Goal: Task Accomplishment & Management: Manage account settings

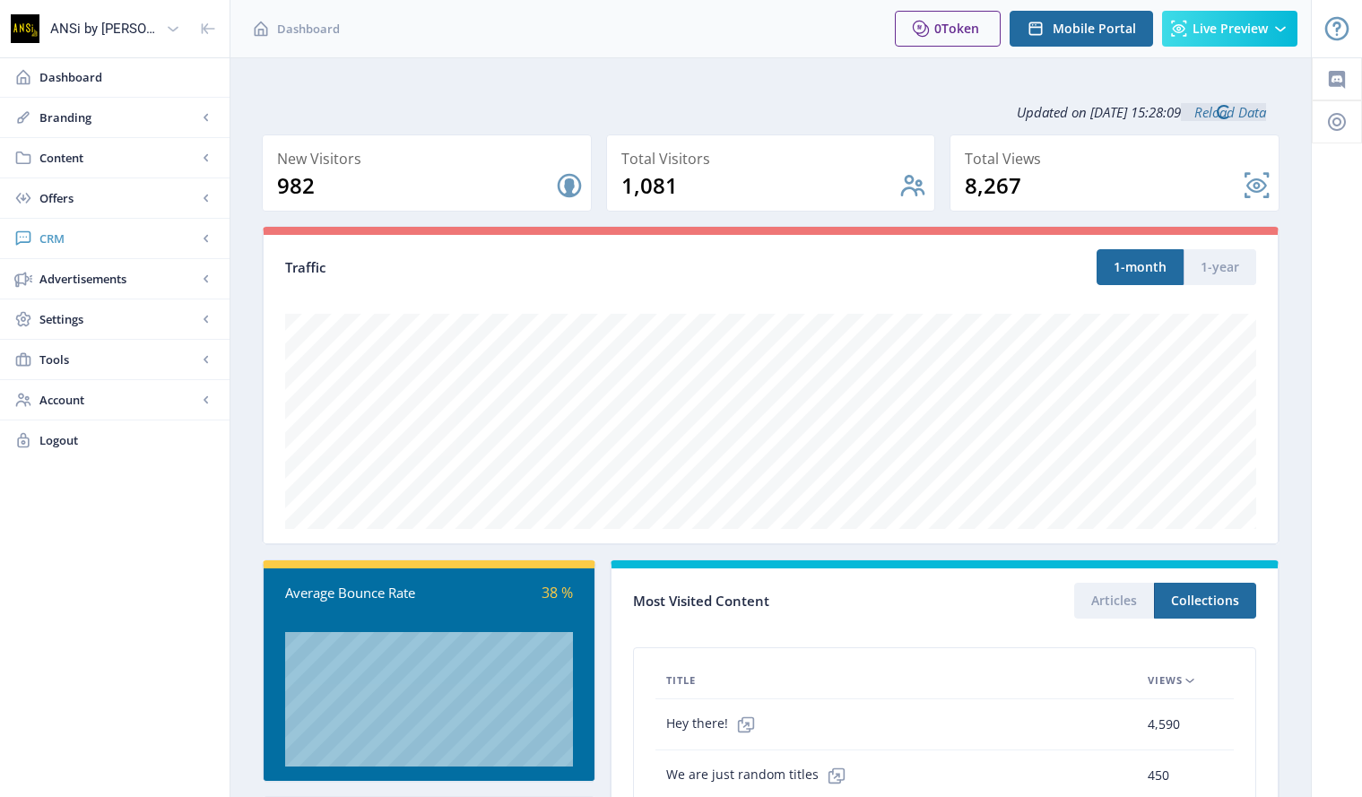
click at [60, 235] on span "CRM" at bounding box center [118, 239] width 158 height 18
click at [82, 273] on span "Readers" at bounding box center [134, 279] width 154 height 18
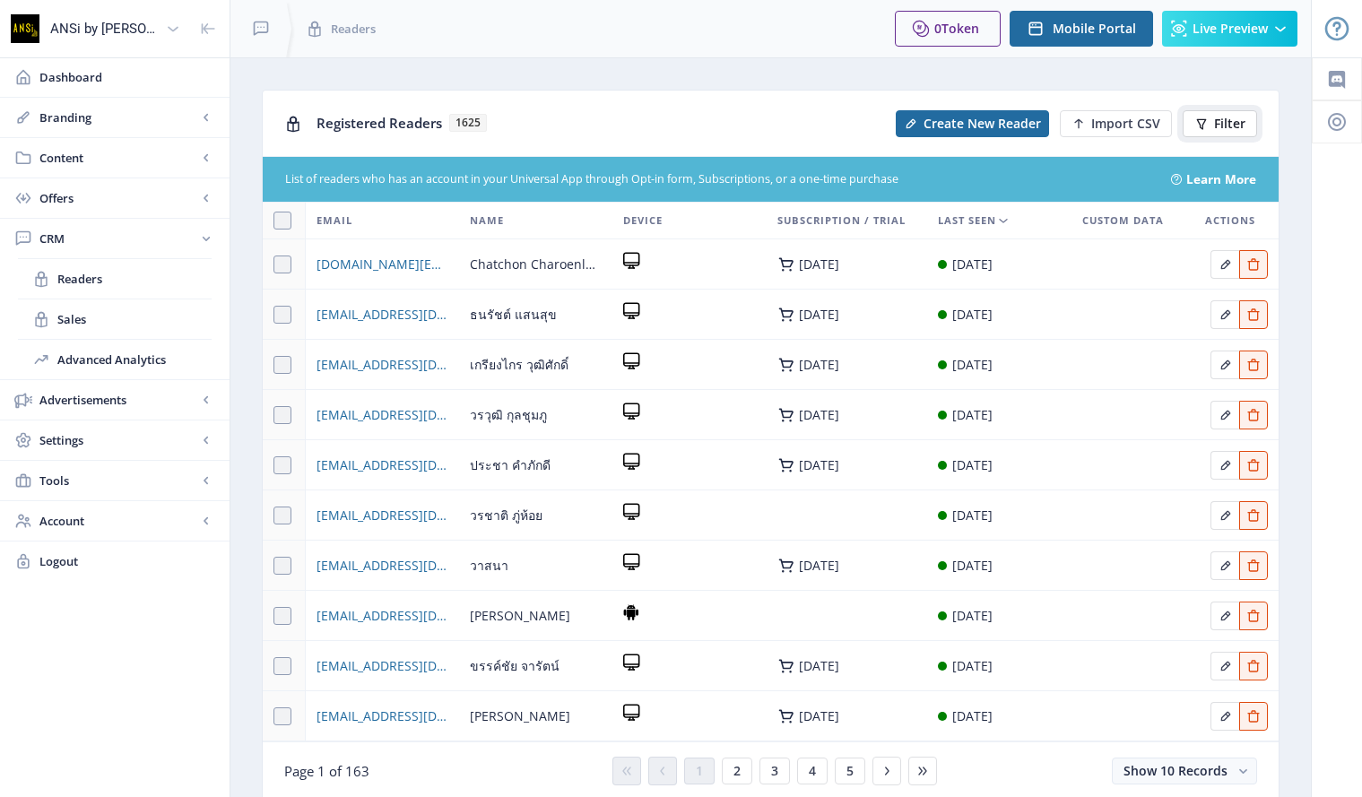
click at [1231, 111] on button "Filter" at bounding box center [1220, 123] width 74 height 27
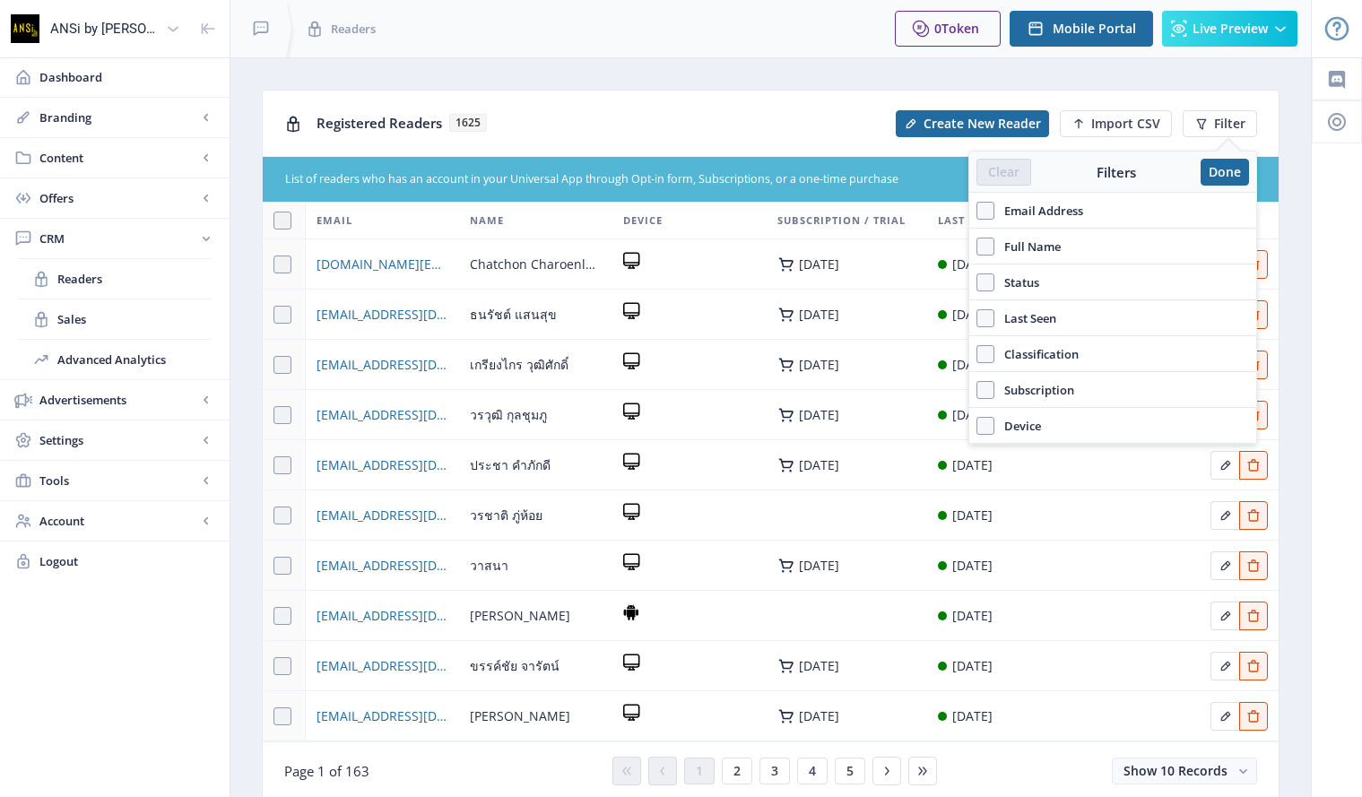
click at [1074, 210] on span "Email Address" at bounding box center [1038, 211] width 89 height 22
click at [977, 210] on input "Email Address" at bounding box center [977, 210] width 1 height 1
checkbox input "true"
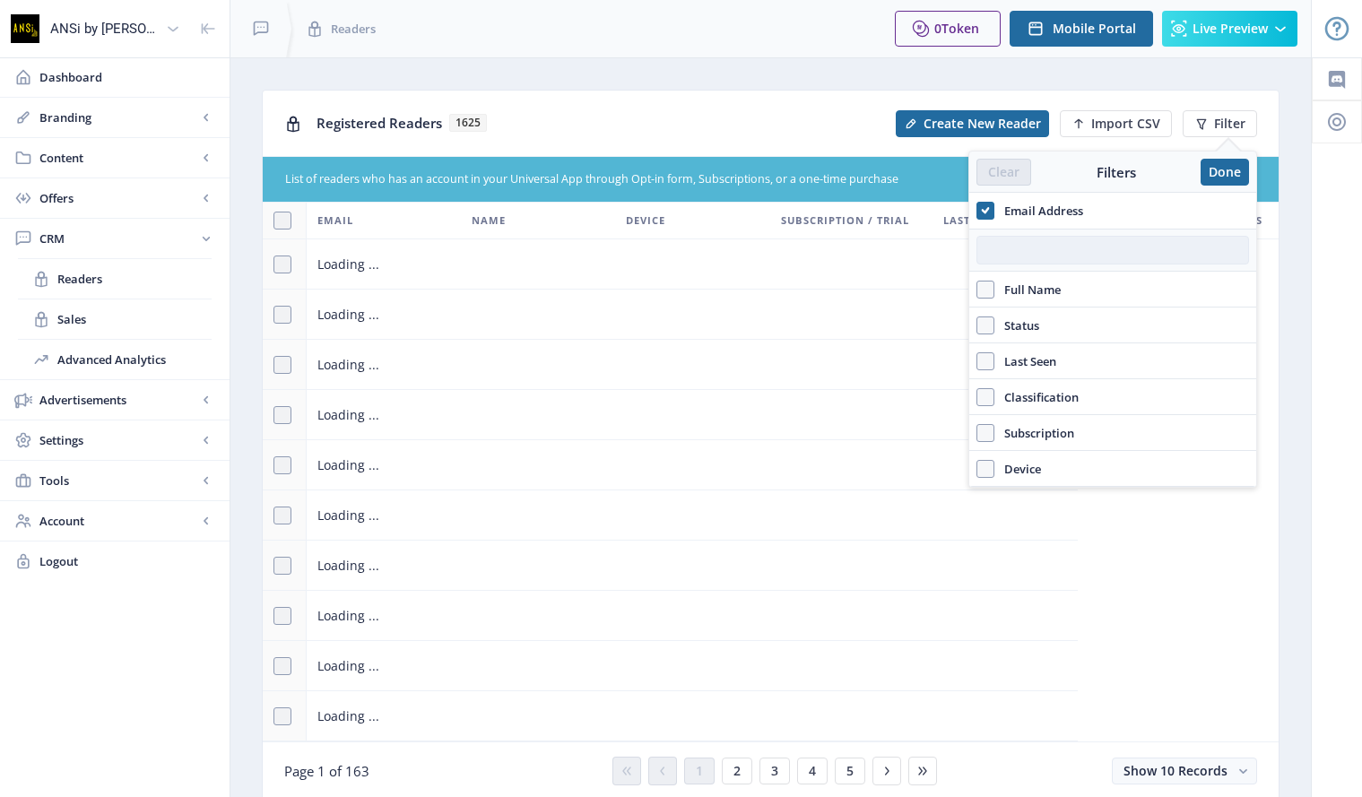
click at [1055, 255] on input "text" at bounding box center [1113, 250] width 273 height 29
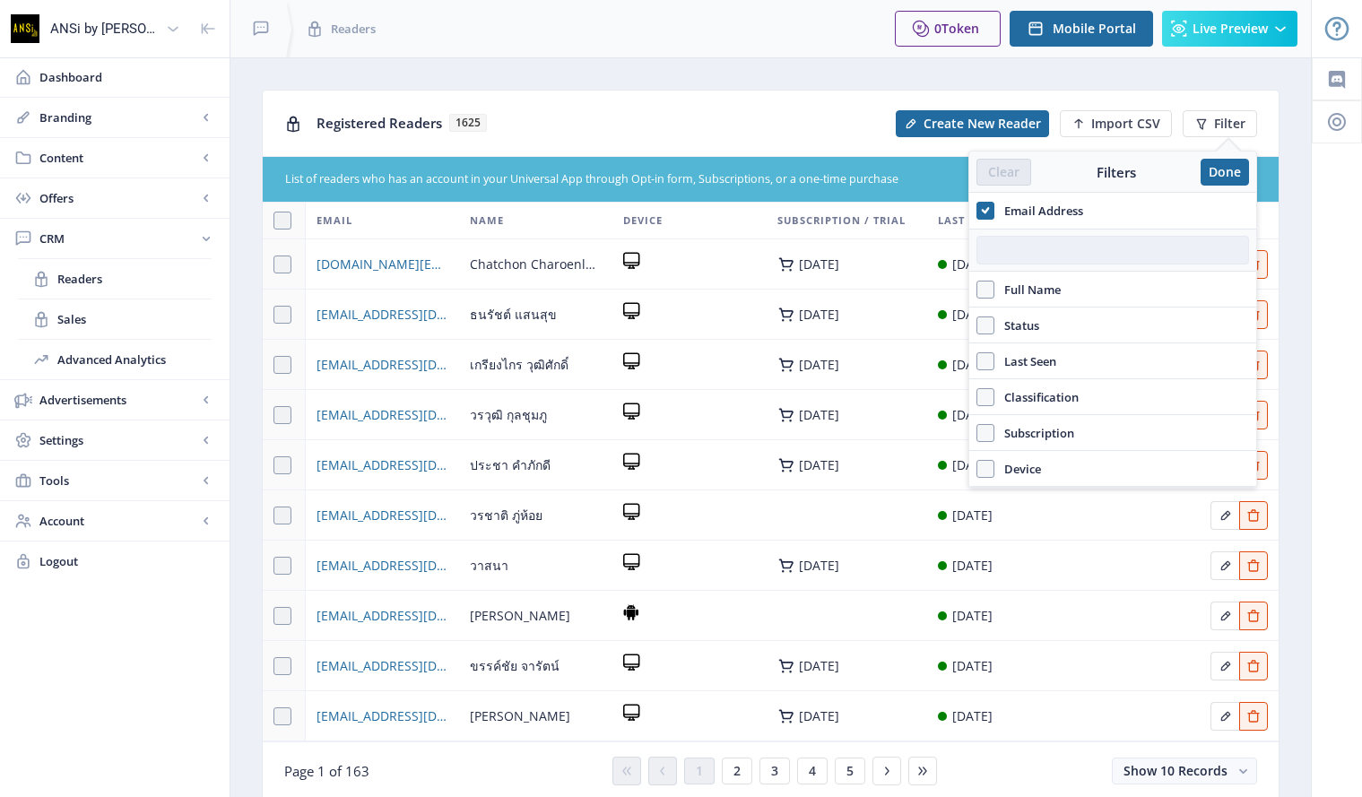
paste input "[EMAIL_ADDRESS][DOMAIN_NAME]"
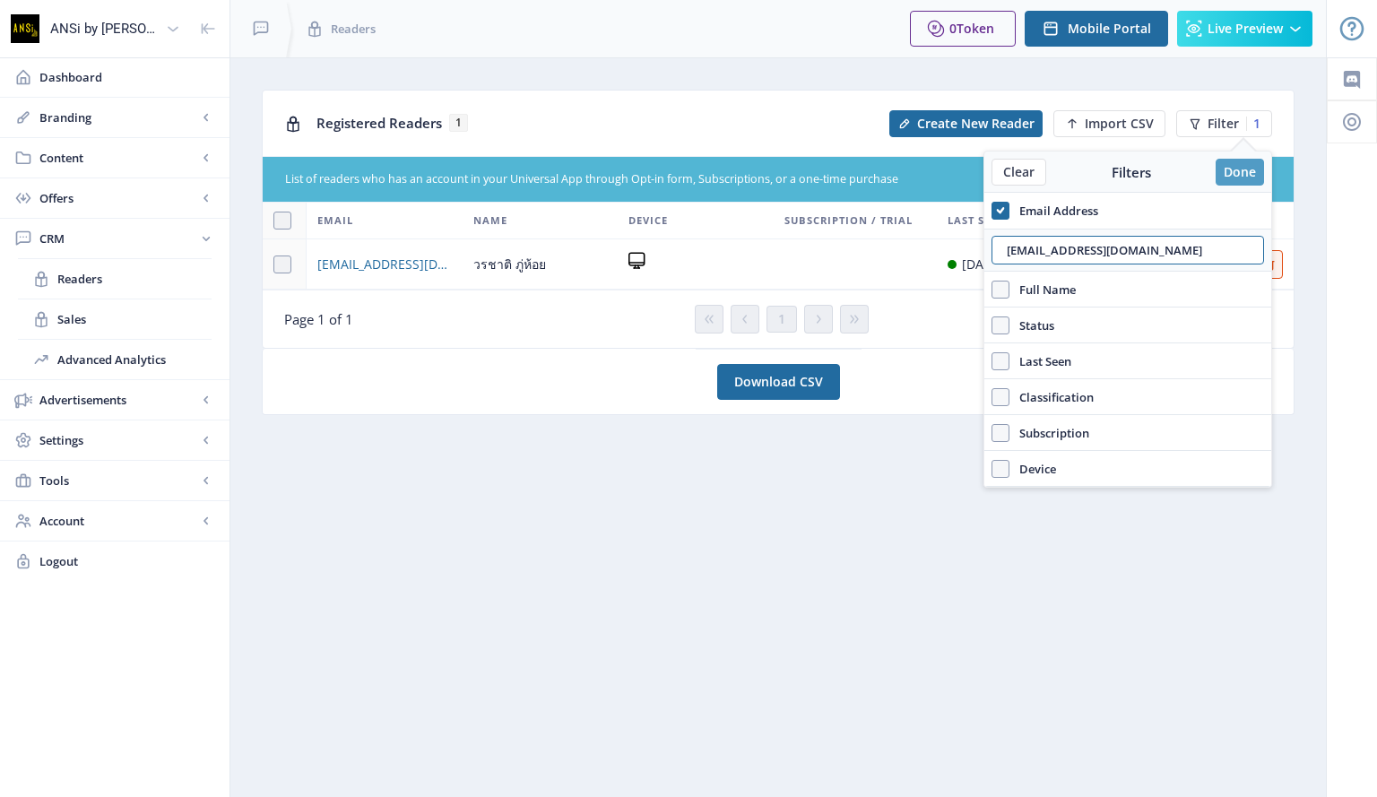
type input "[EMAIL_ADDRESS][DOMAIN_NAME]"
click at [1228, 171] on button "Done" at bounding box center [1240, 172] width 48 height 27
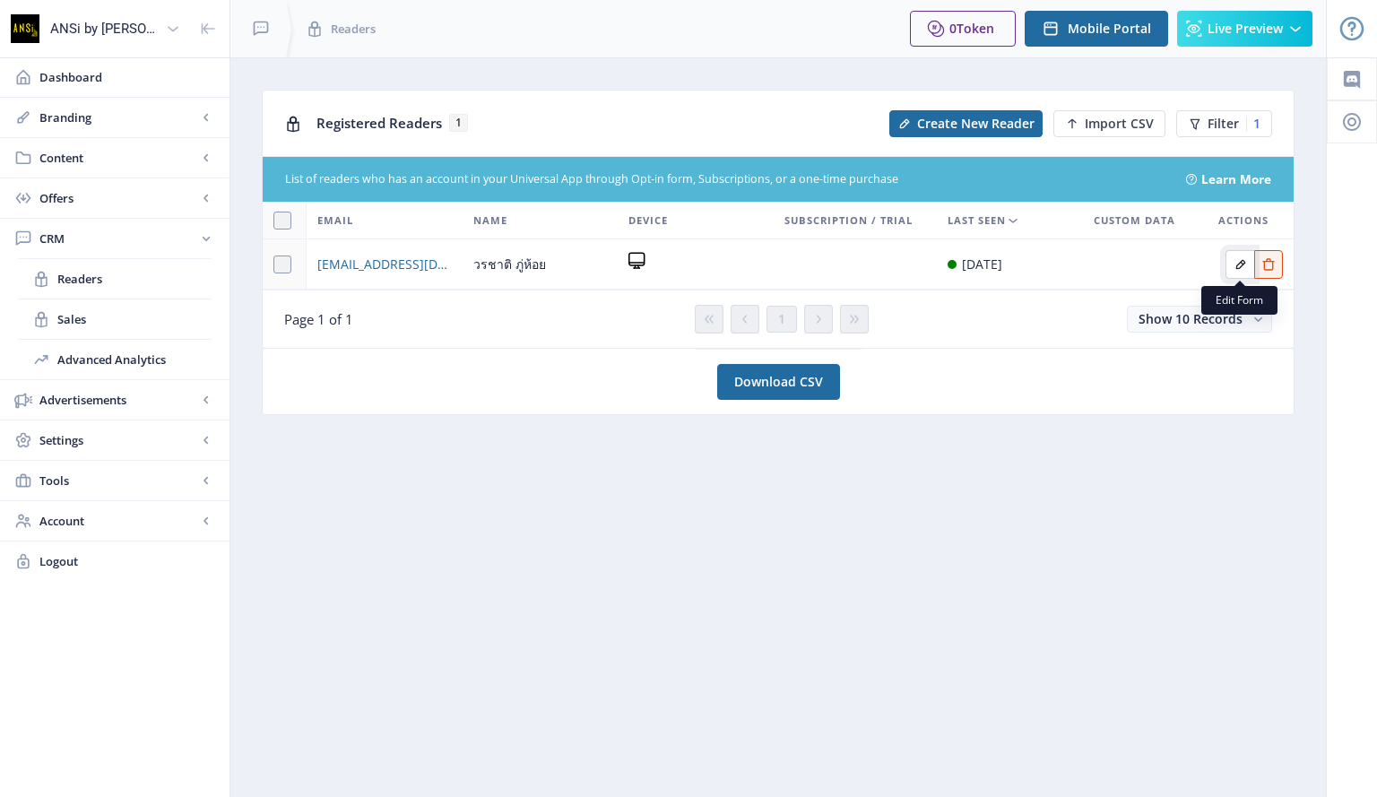
click at [1238, 263] on icon "Edit page" at bounding box center [1241, 264] width 14 height 14
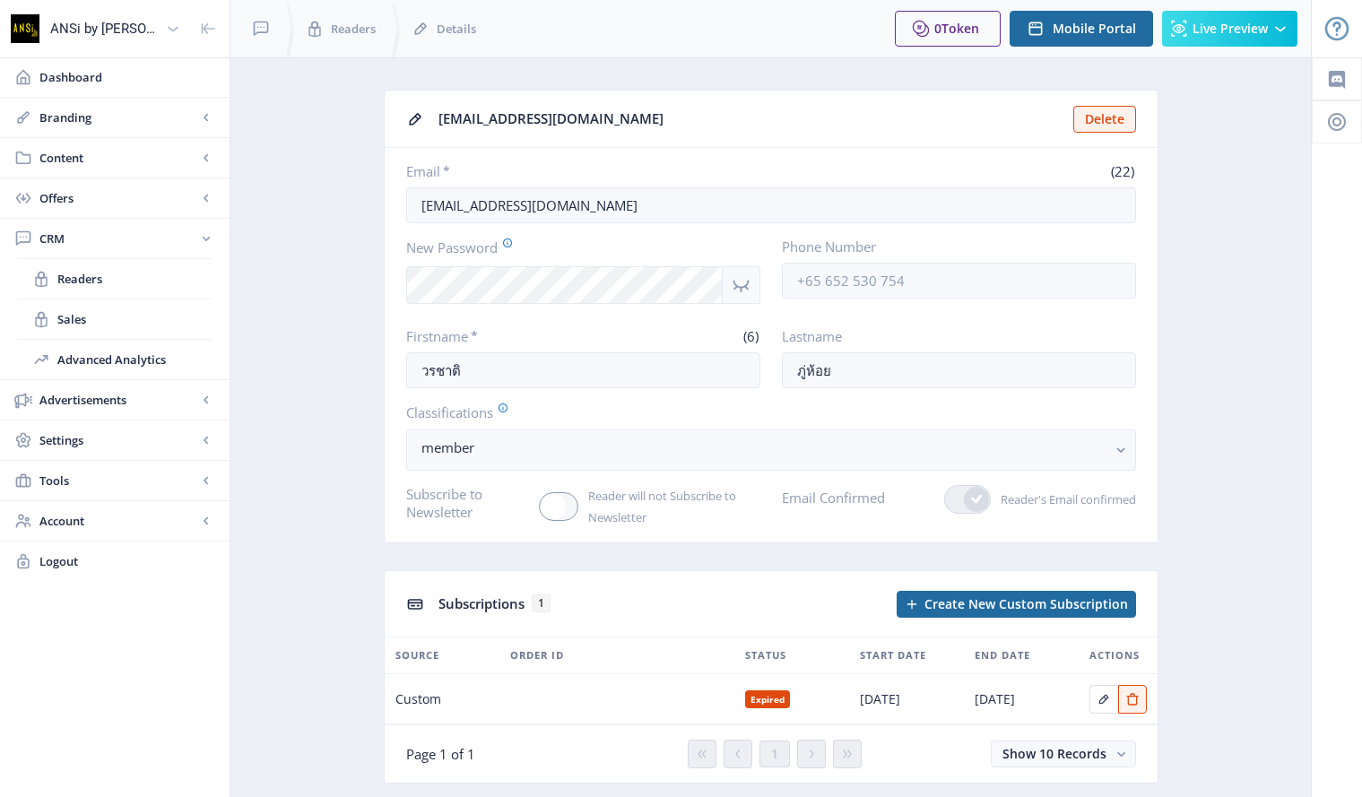
scroll to position [49, 0]
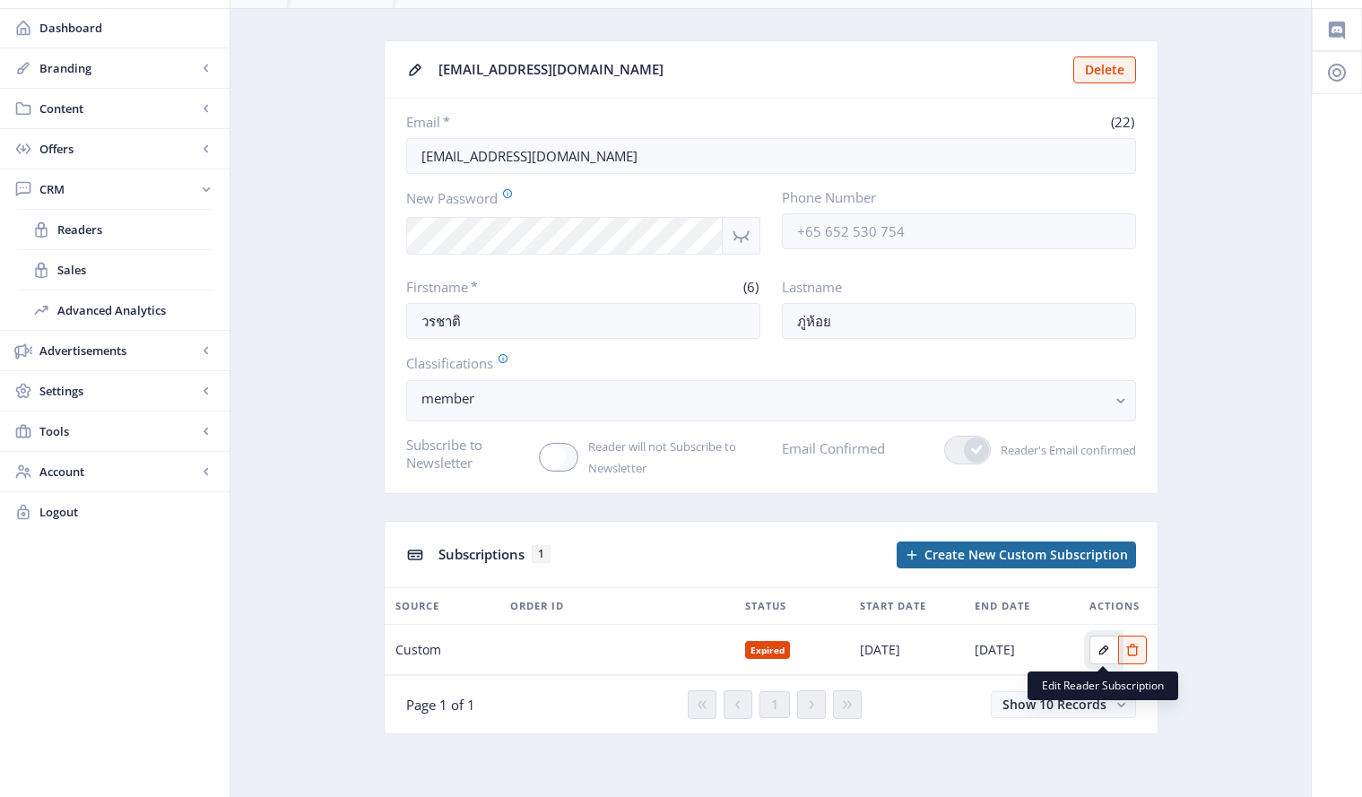
click at [1104, 647] on icon "Edit page" at bounding box center [1104, 650] width 10 height 10
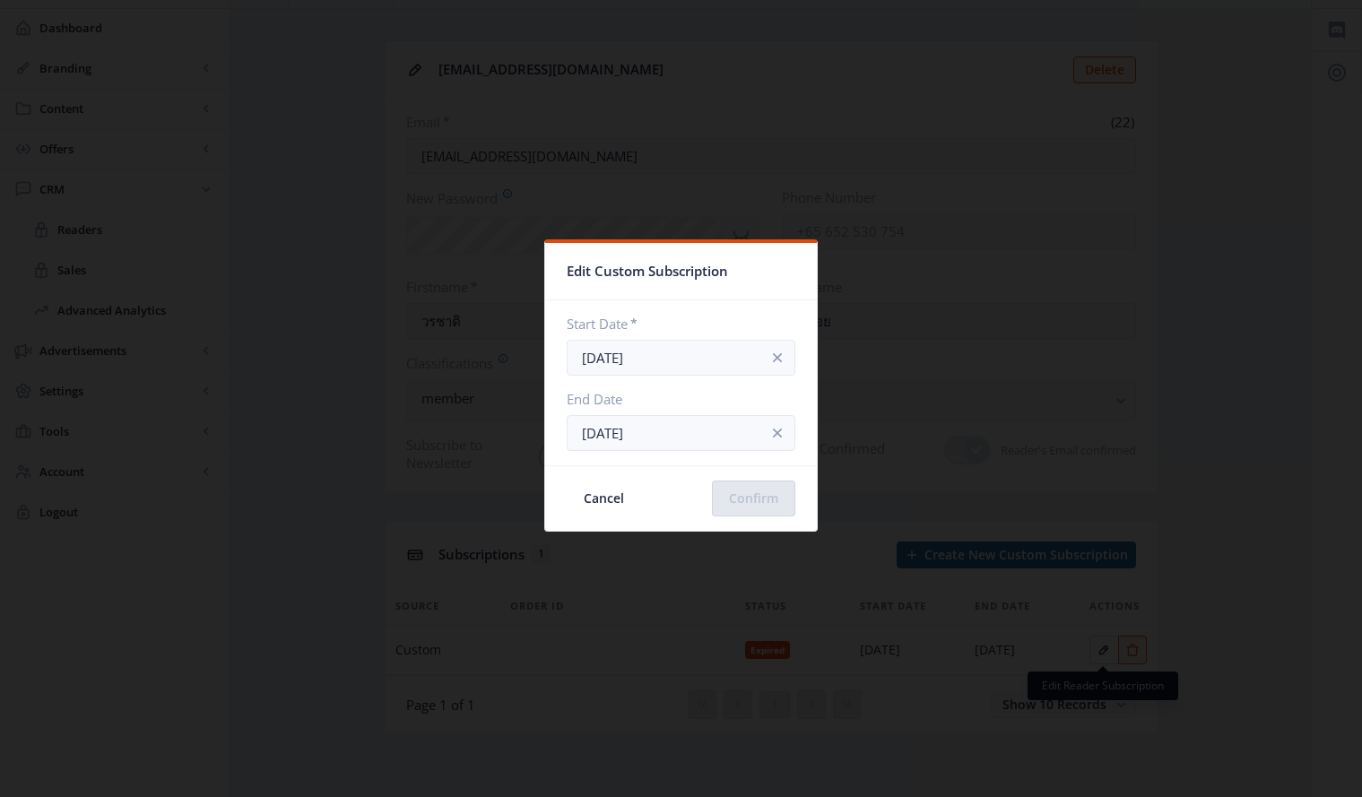
scroll to position [0, 0]
click at [673, 360] on input "[DATE]" at bounding box center [681, 358] width 229 height 36
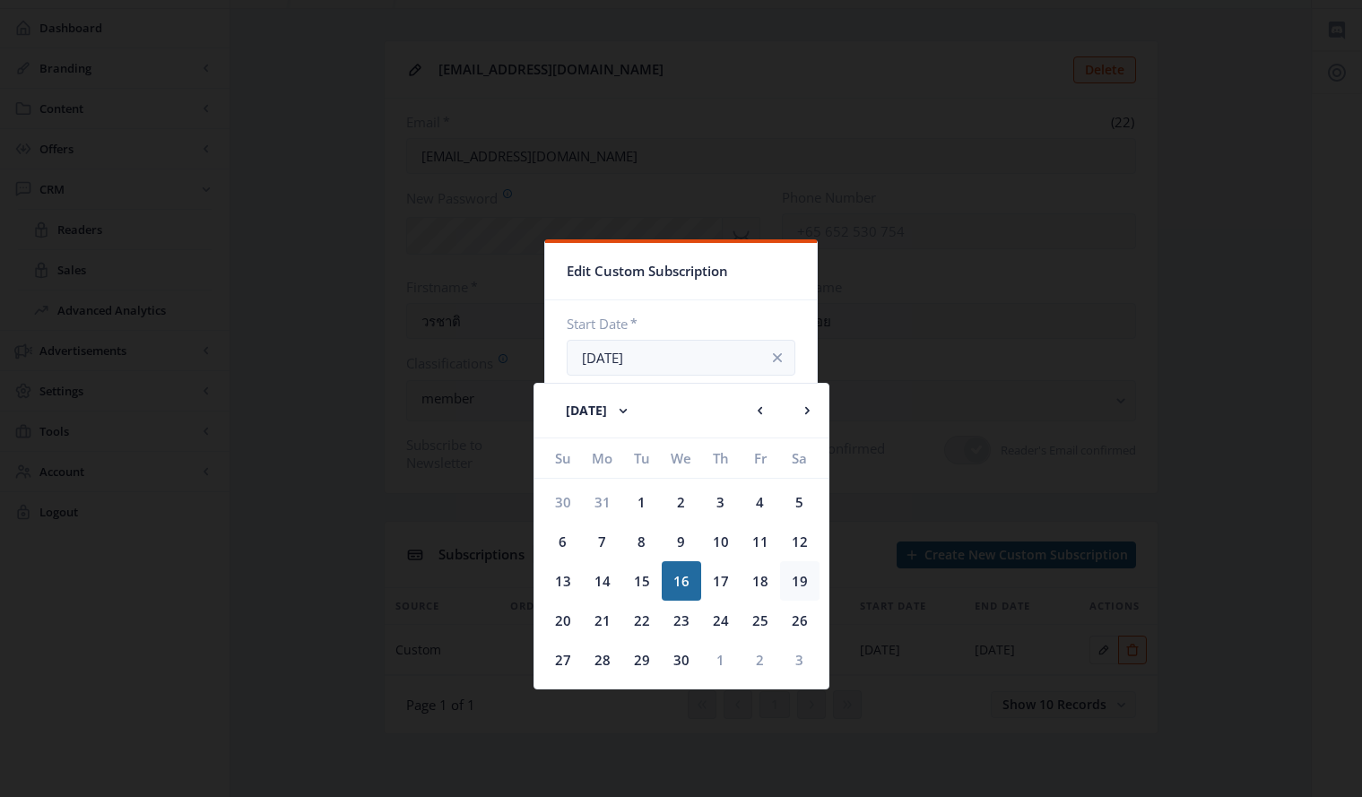
click at [802, 580] on div "19" at bounding box center [799, 580] width 39 height 39
type input "[DATE]"
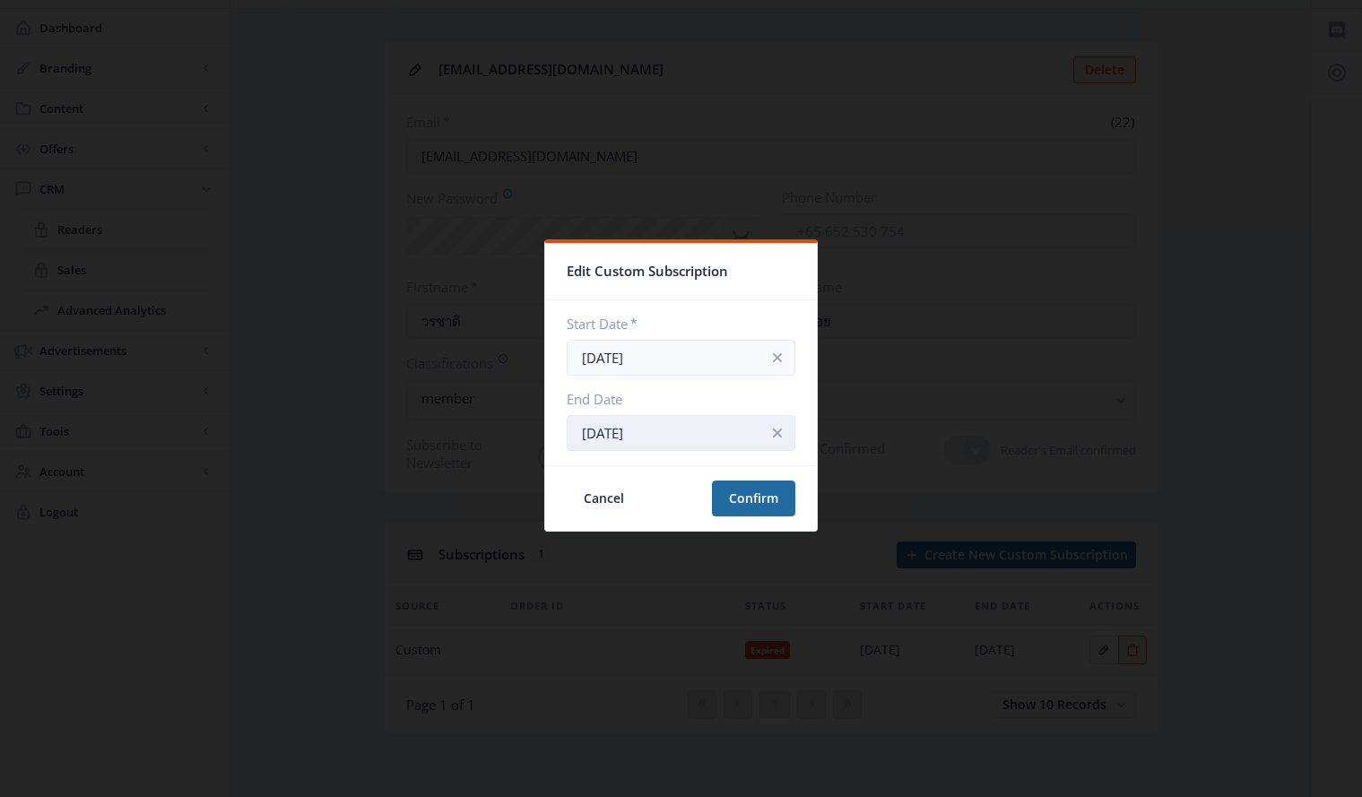
click at [722, 429] on input "[DATE]" at bounding box center [681, 433] width 229 height 36
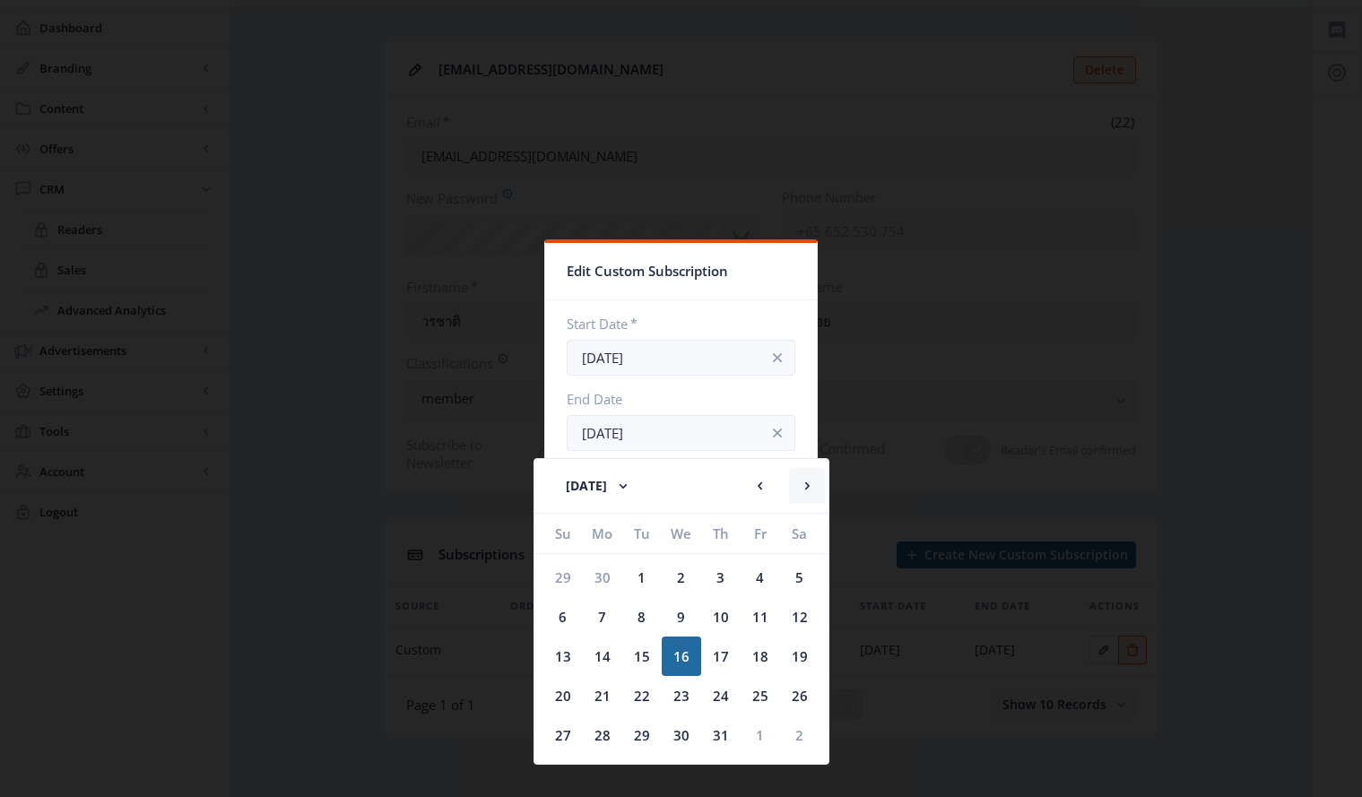
click at [802, 483] on rect at bounding box center [807, 486] width 18 height 18
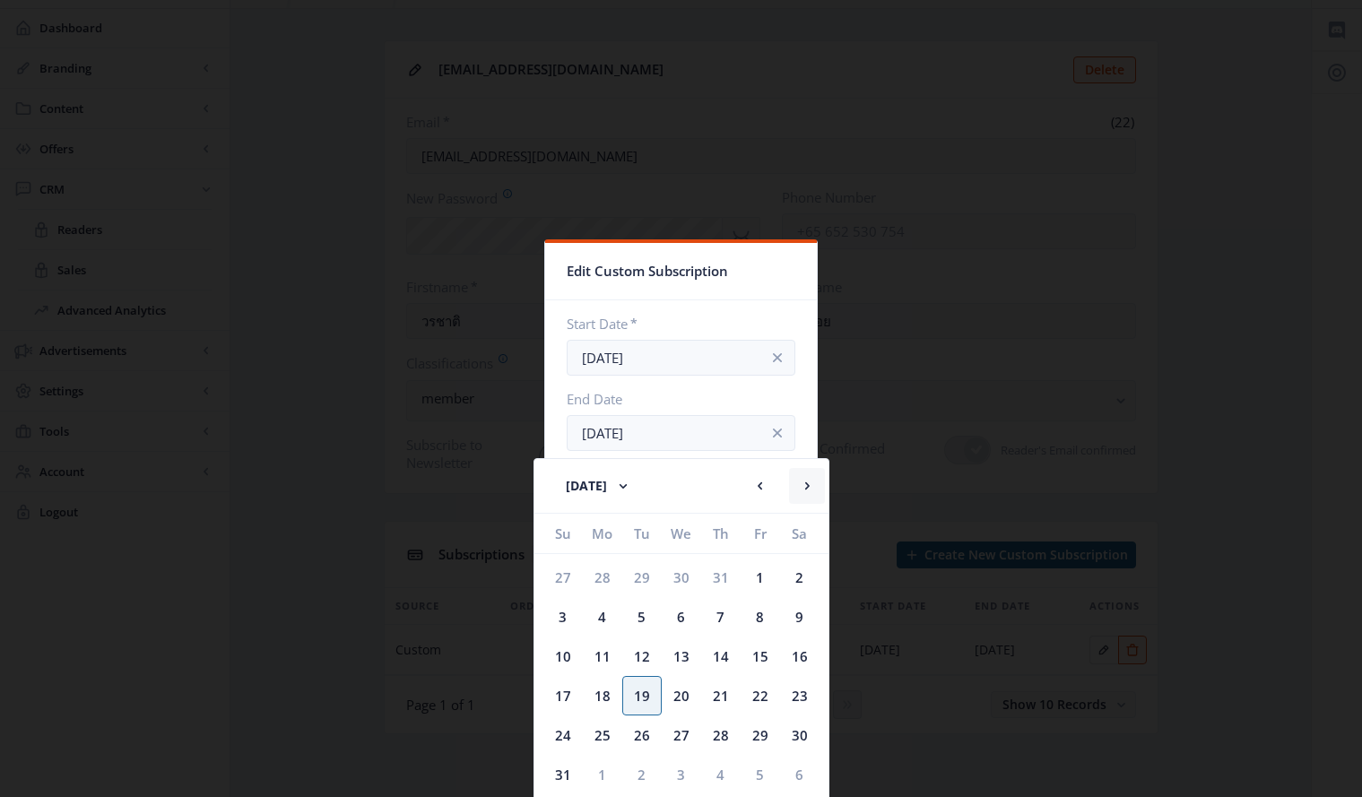
click at [802, 483] on rect at bounding box center [807, 486] width 18 height 18
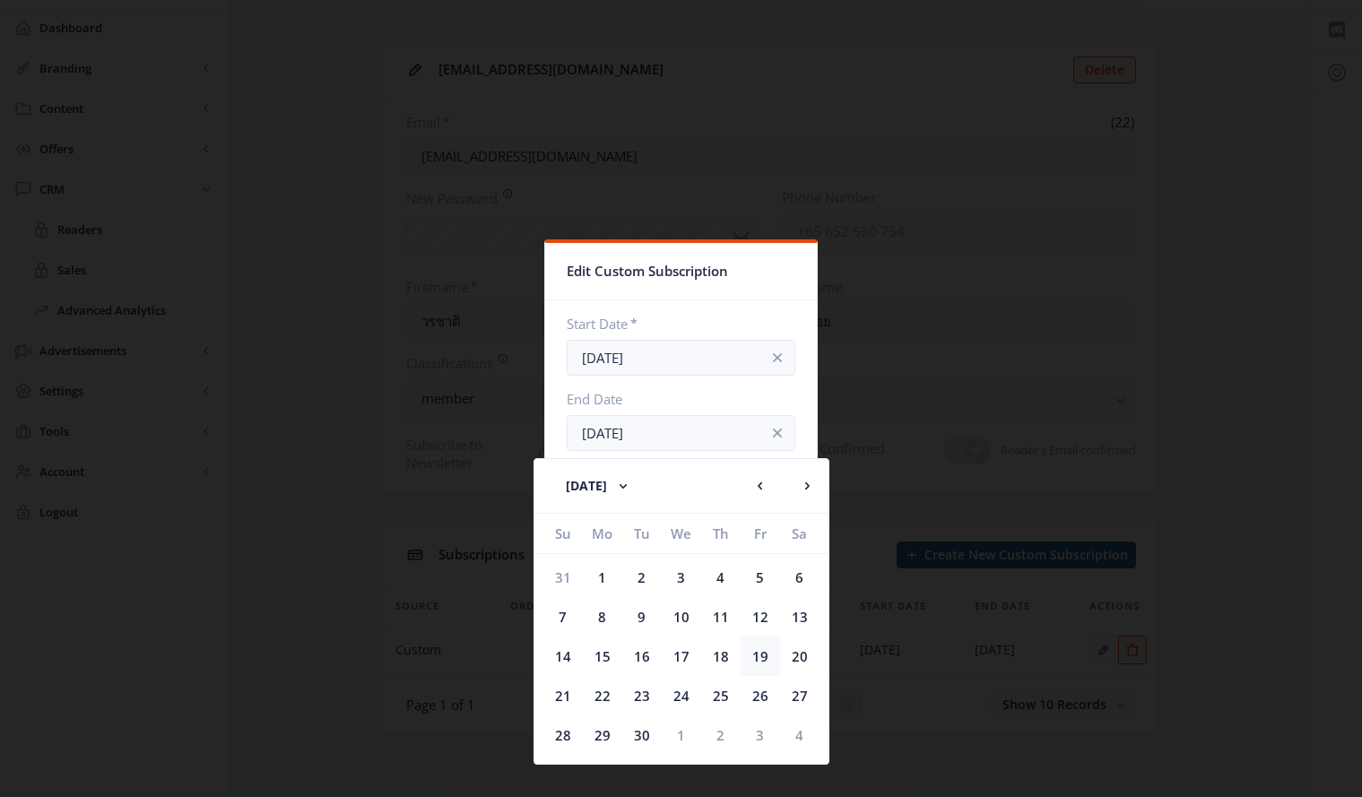
click at [758, 653] on div "19" at bounding box center [760, 656] width 39 height 39
type input "[DATE]"
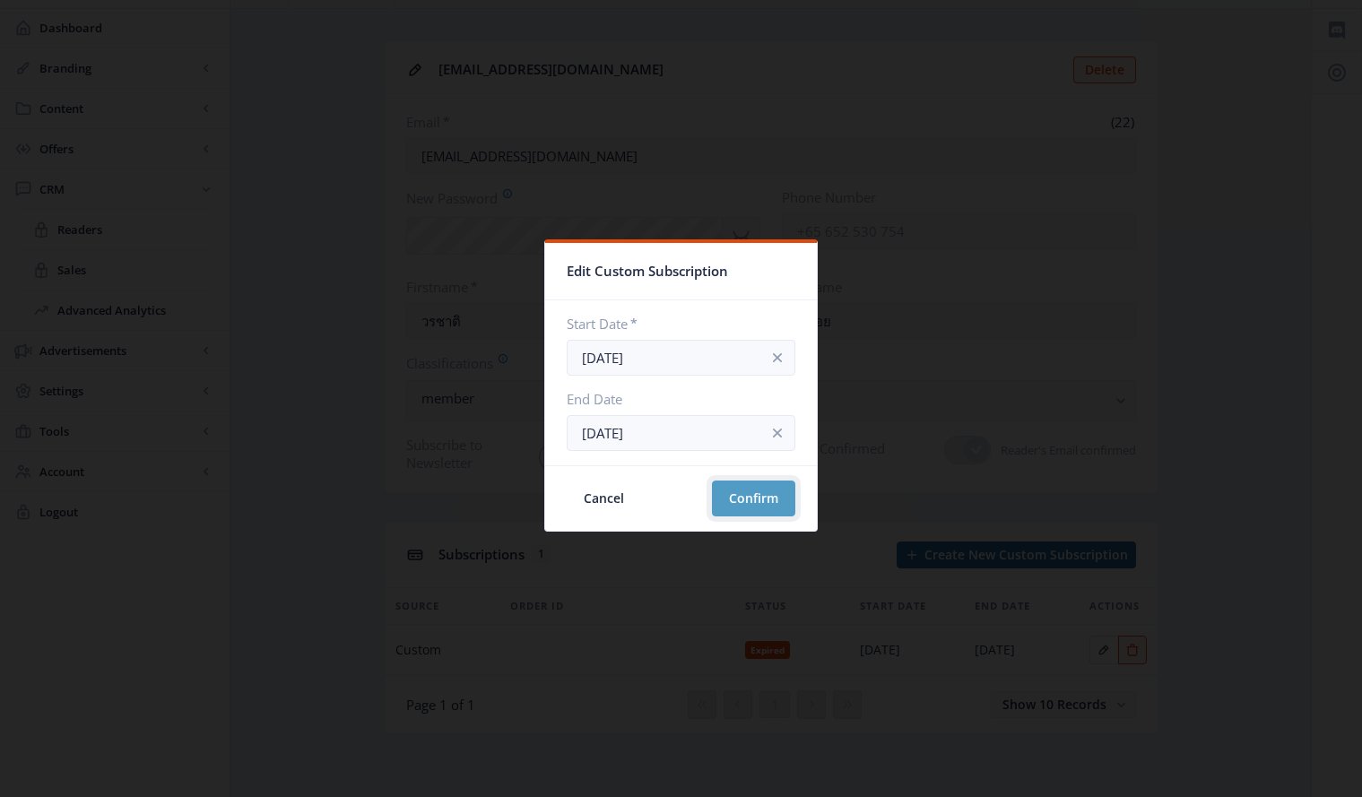
click at [751, 494] on button "Confirm" at bounding box center [753, 499] width 83 height 36
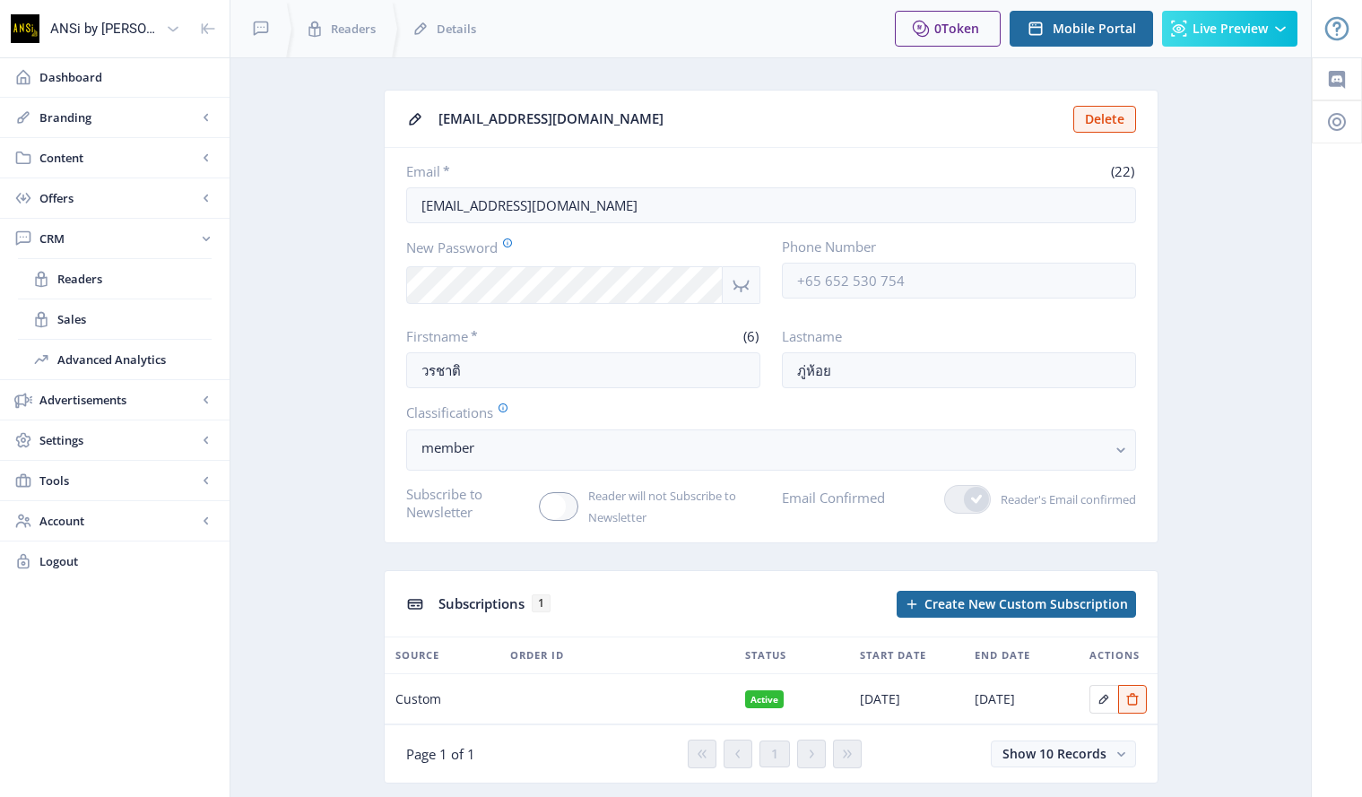
scroll to position [49, 0]
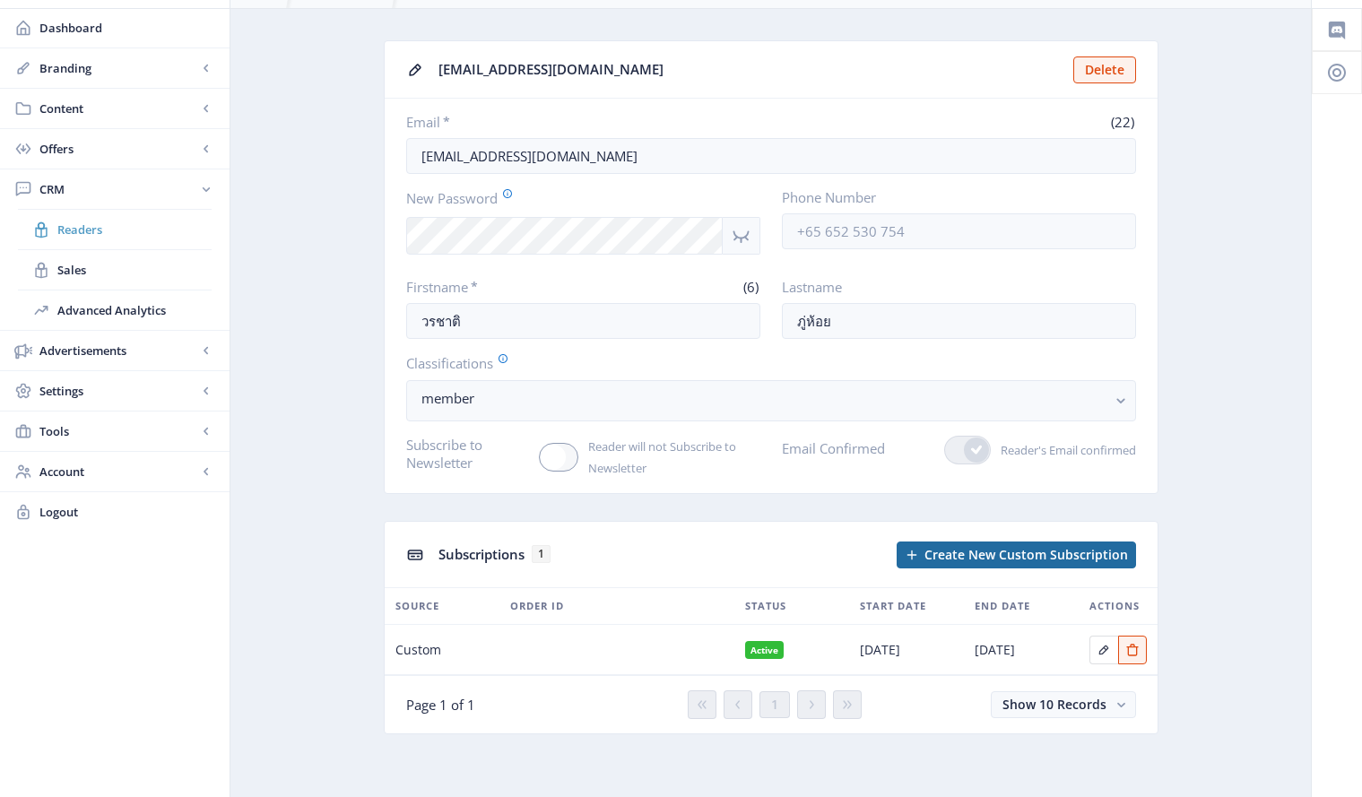
click at [75, 224] on span "Readers" at bounding box center [134, 230] width 154 height 18
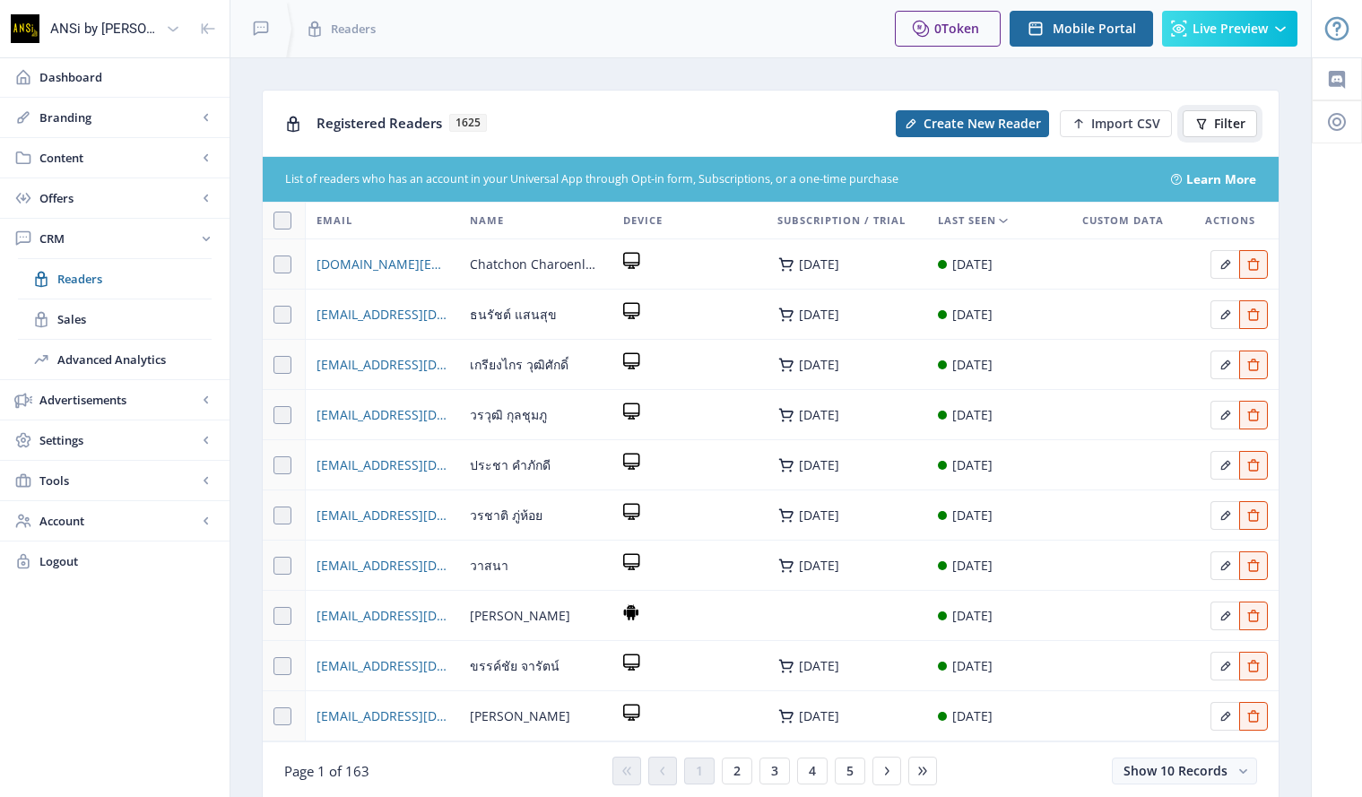
click at [1219, 117] on span "Filter" at bounding box center [1229, 124] width 31 height 14
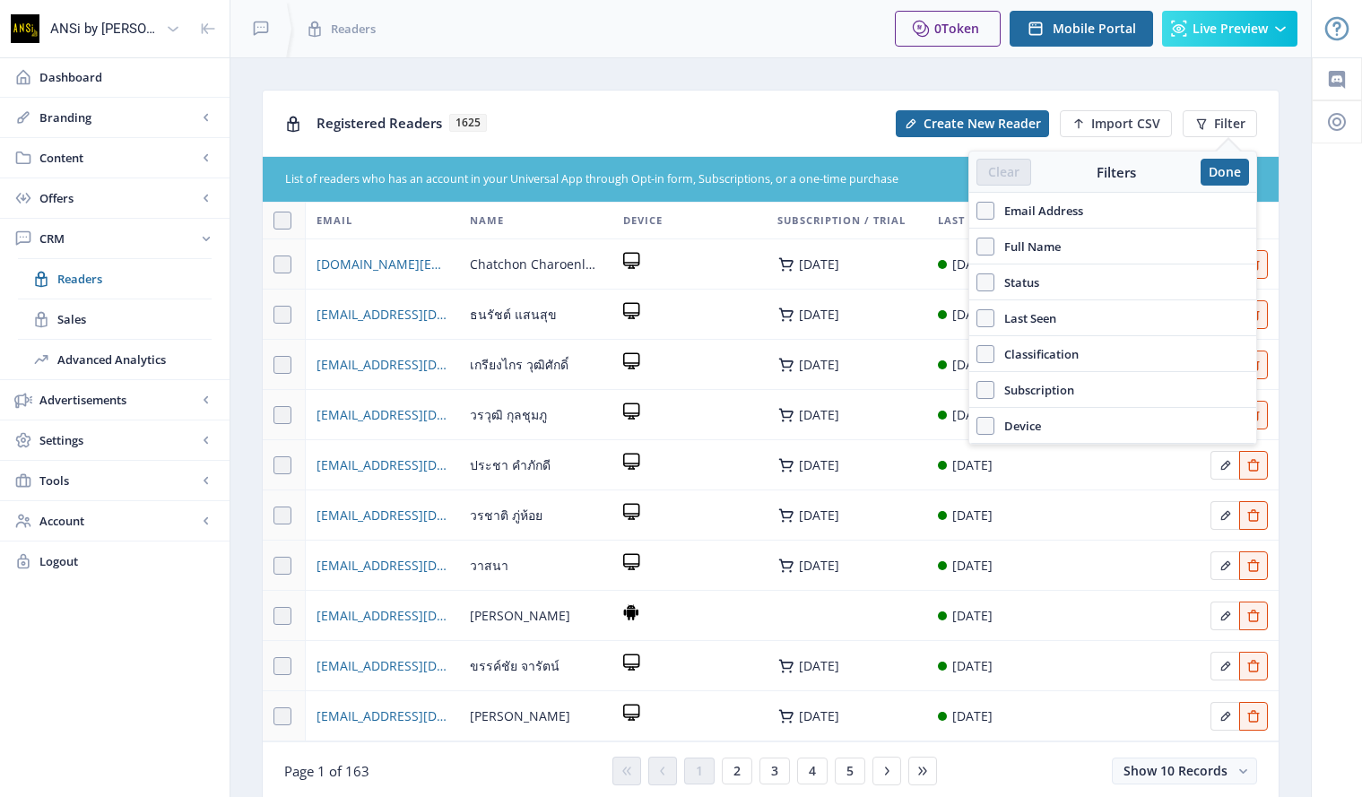
click at [1168, 204] on label "Email Address" at bounding box center [1113, 211] width 273 height 22
click at [977, 210] on input "Email Address" at bounding box center [977, 210] width 1 height 1
checkbox input "true"
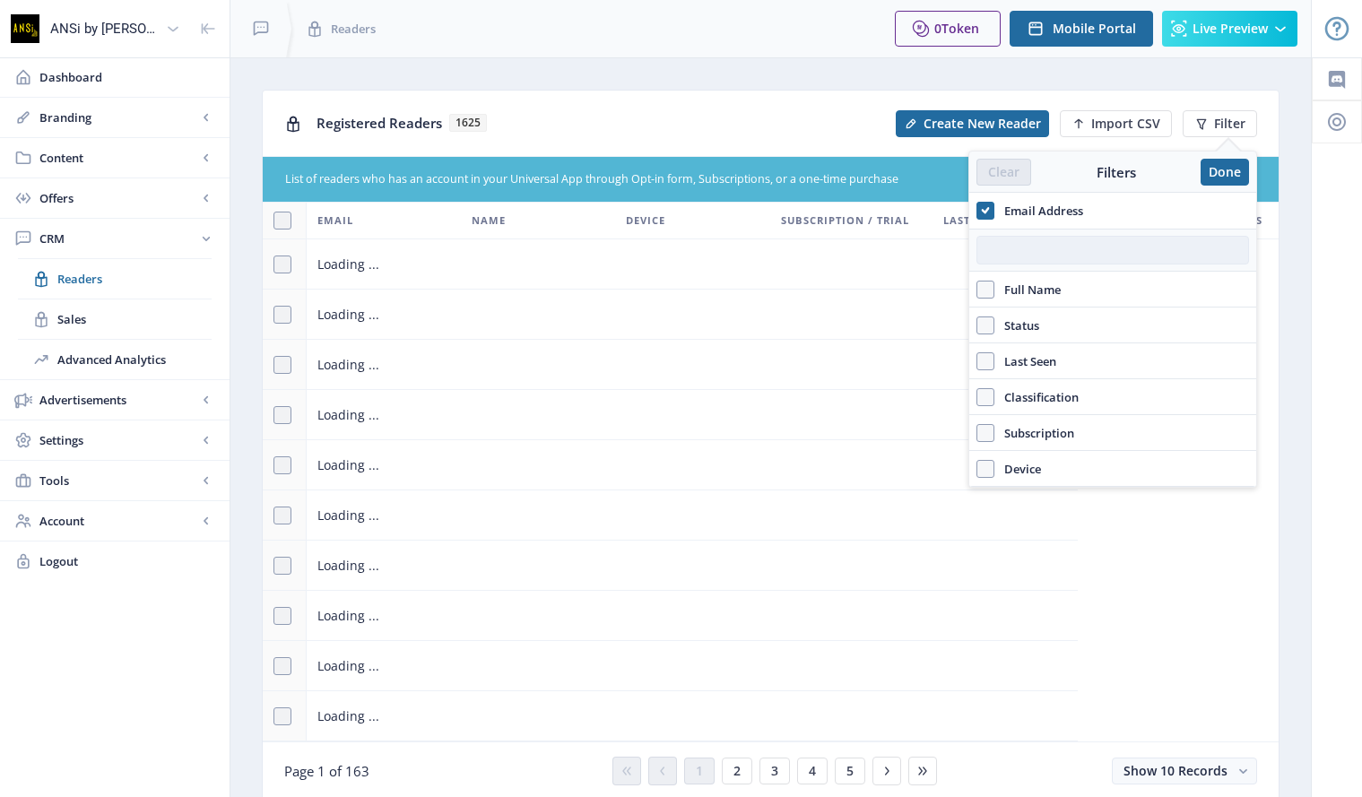
click at [1077, 251] on input "text" at bounding box center [1113, 250] width 273 height 29
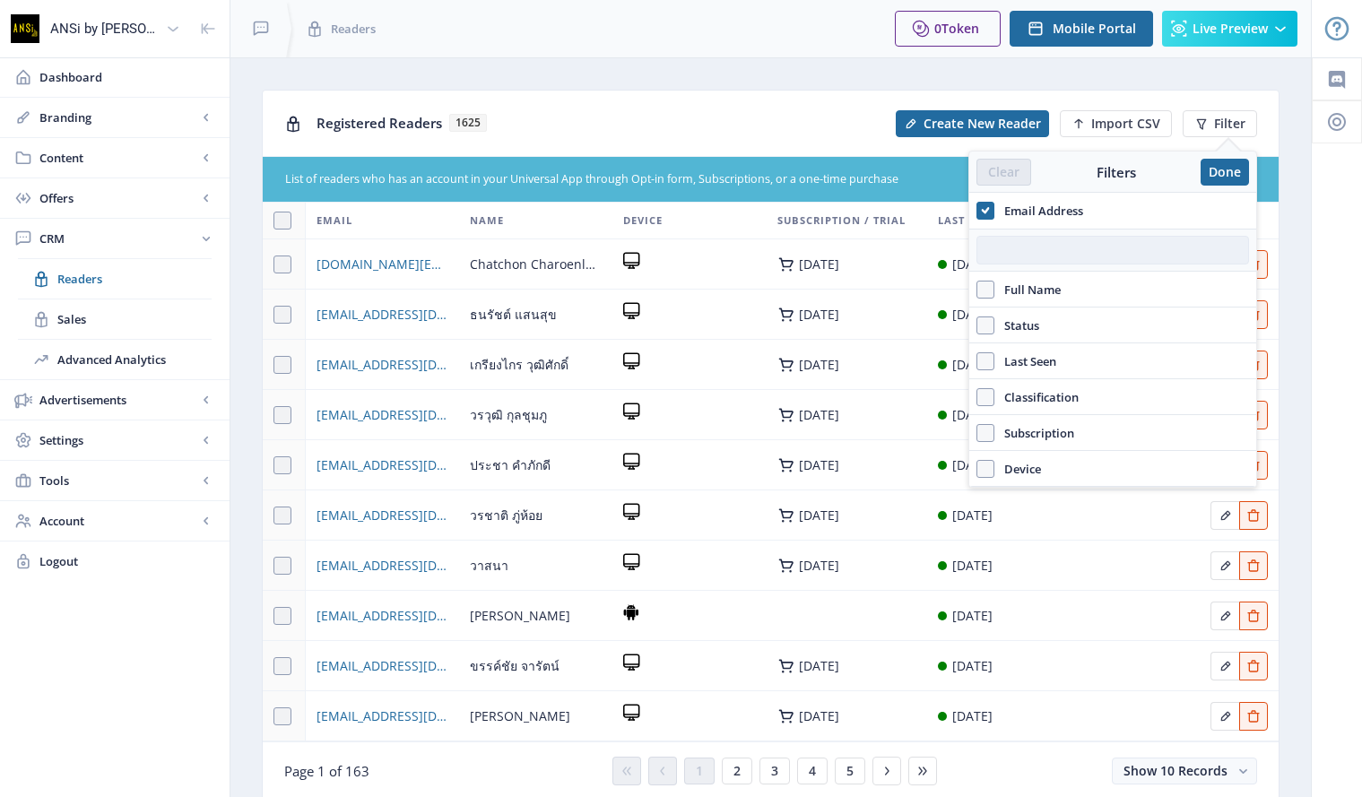
paste input "[EMAIL_ADDRESS][DOMAIN_NAME]"
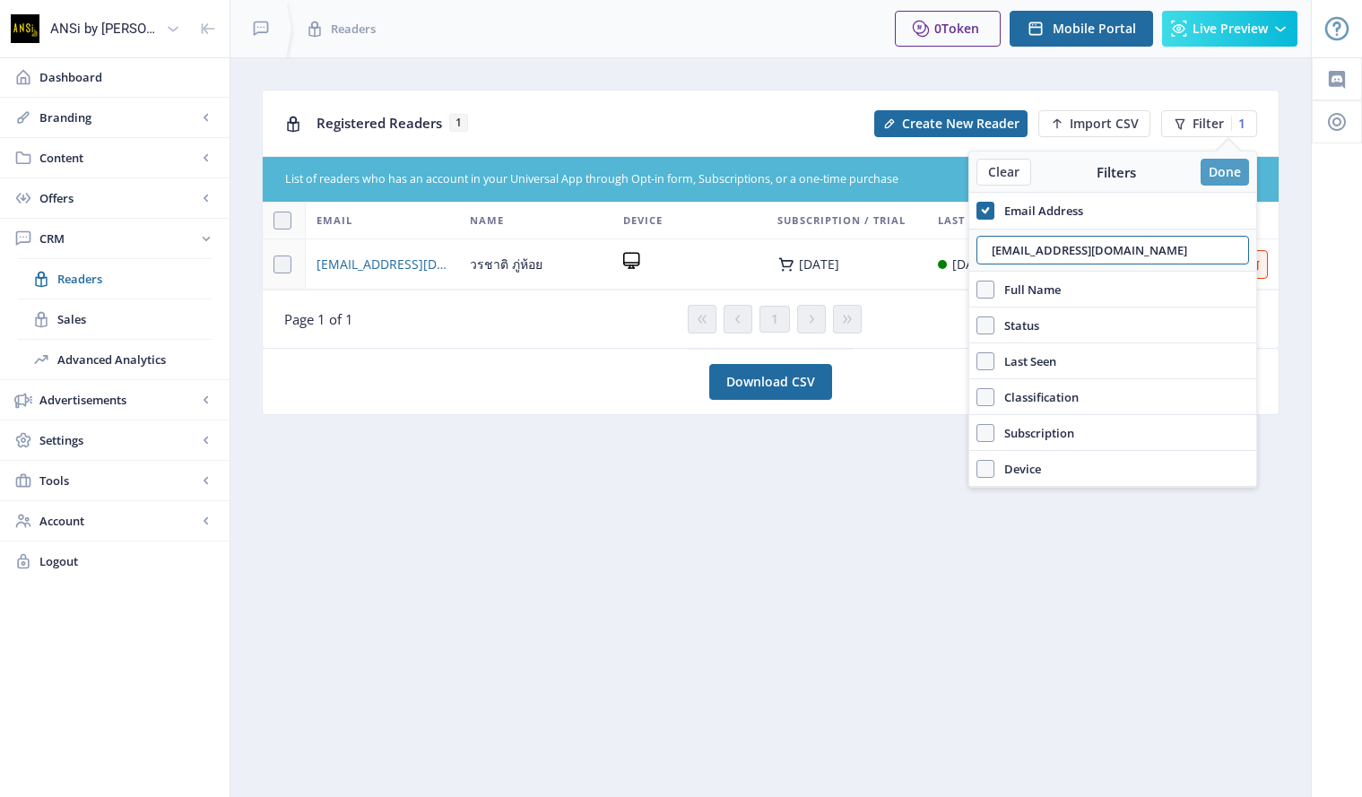
type input "[EMAIL_ADDRESS][DOMAIN_NAME]"
click at [1217, 168] on button "Done" at bounding box center [1240, 172] width 48 height 27
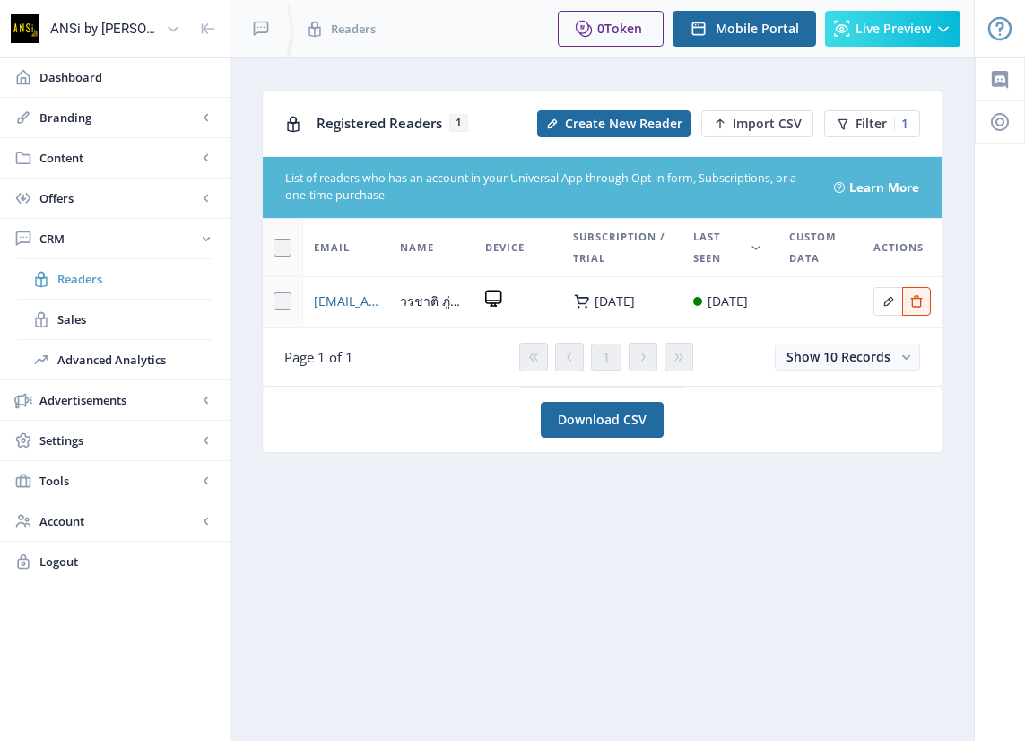
click at [68, 273] on span "Readers" at bounding box center [134, 279] width 154 height 18
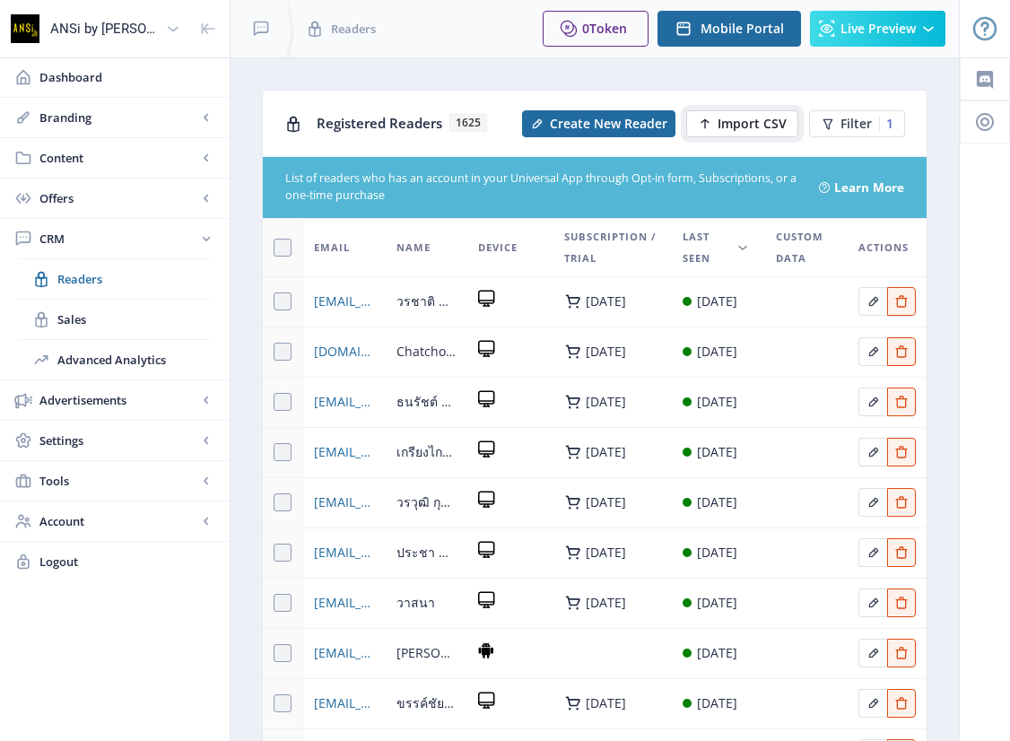
click at [736, 117] on span "Import CSV" at bounding box center [751, 124] width 69 height 14
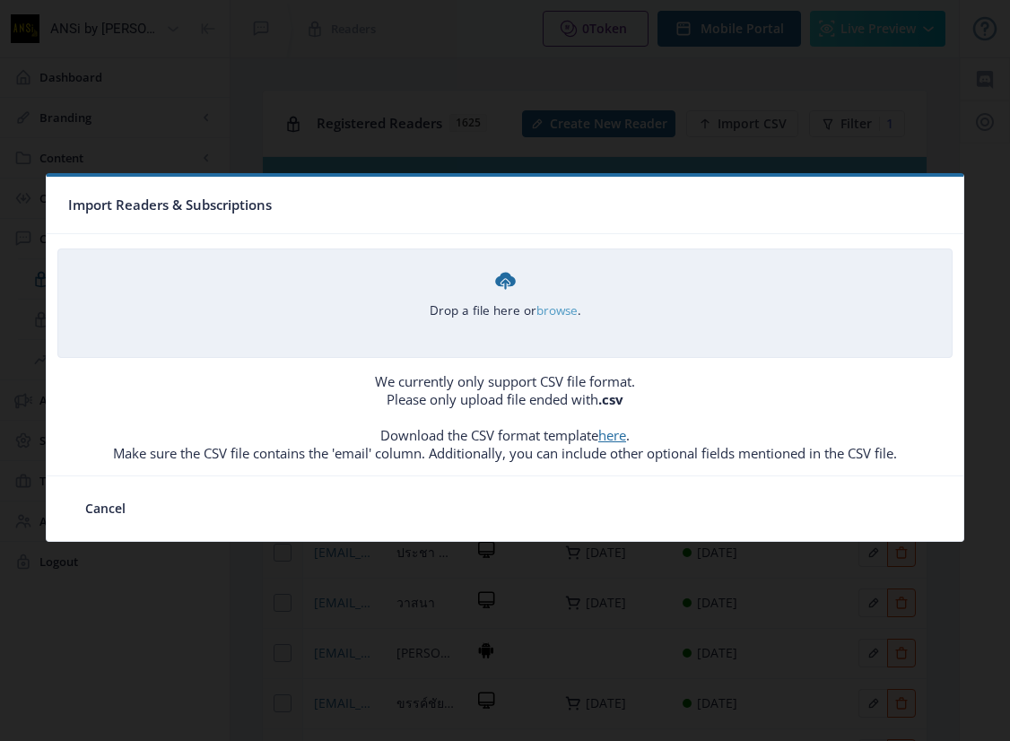
click at [0, 0] on link "browse" at bounding box center [0, 0] width 0 height 0
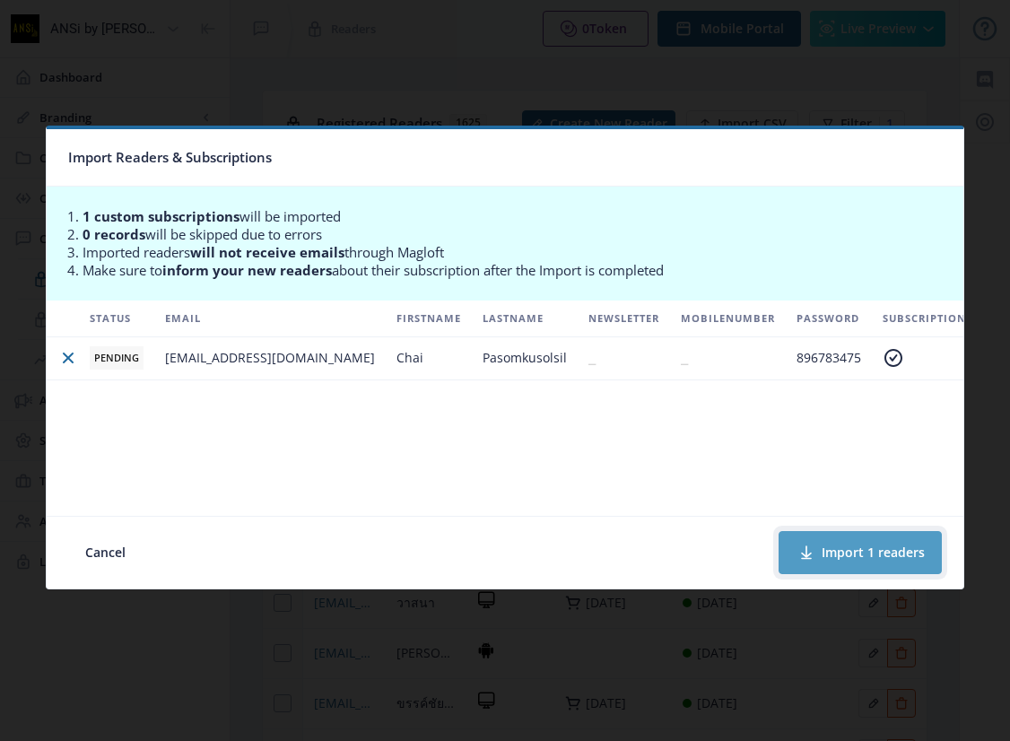
click at [829, 548] on button "Import 1 readers" at bounding box center [859, 552] width 163 height 43
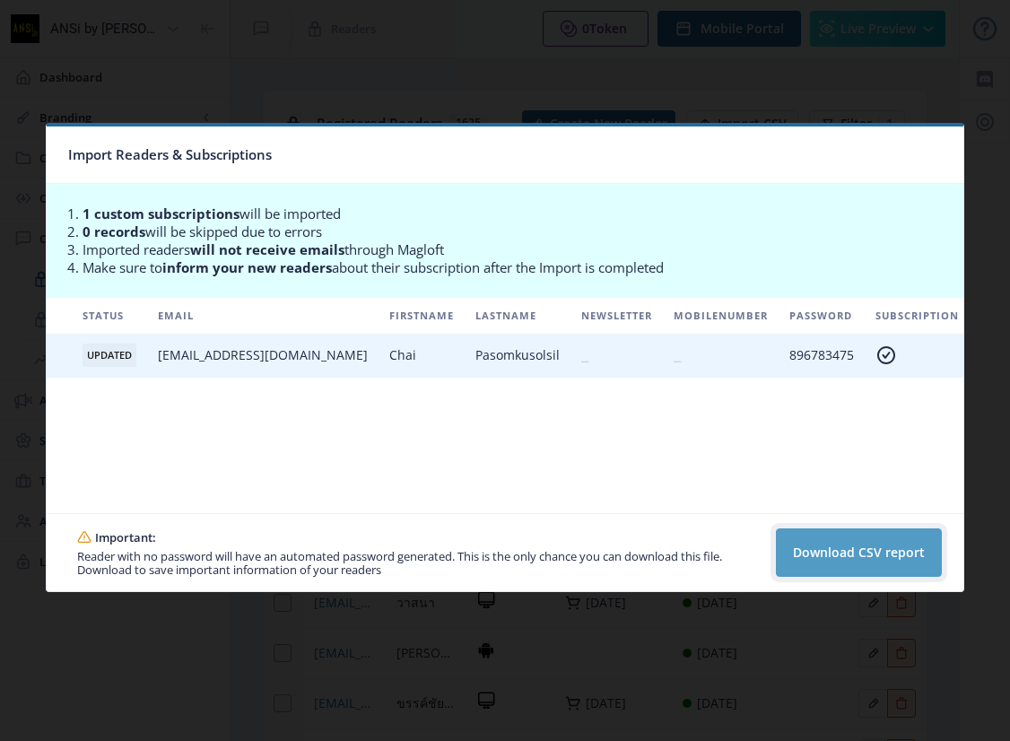
click at [826, 544] on button "Download CSV report" at bounding box center [859, 552] width 166 height 48
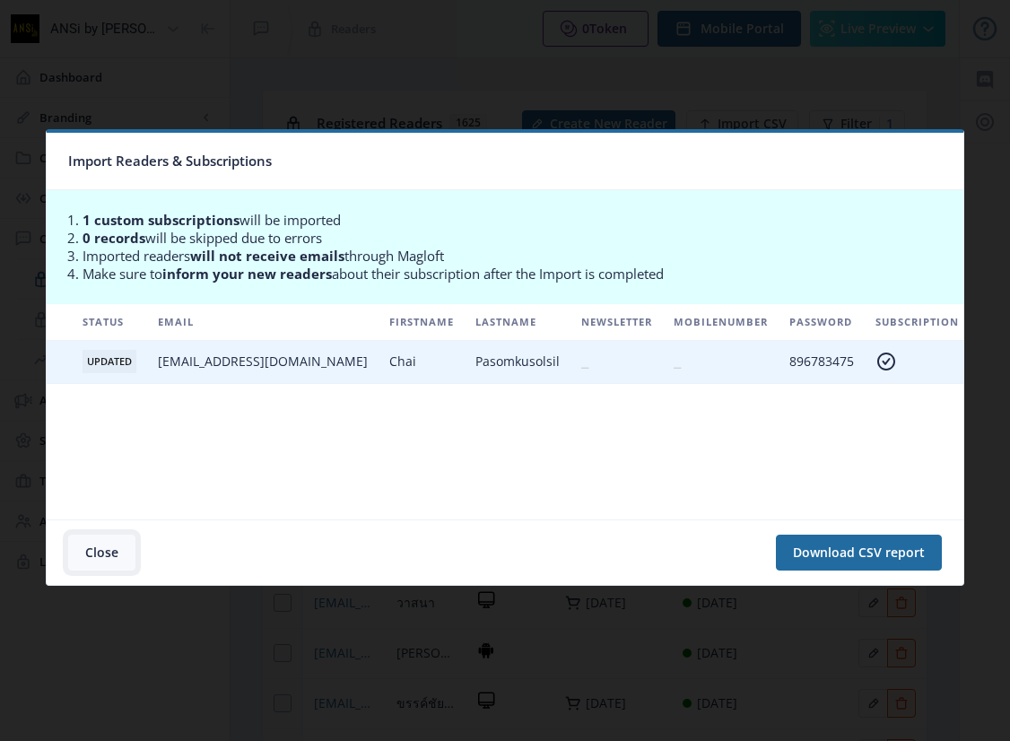
click at [98, 551] on button "Close" at bounding box center [101, 552] width 67 height 36
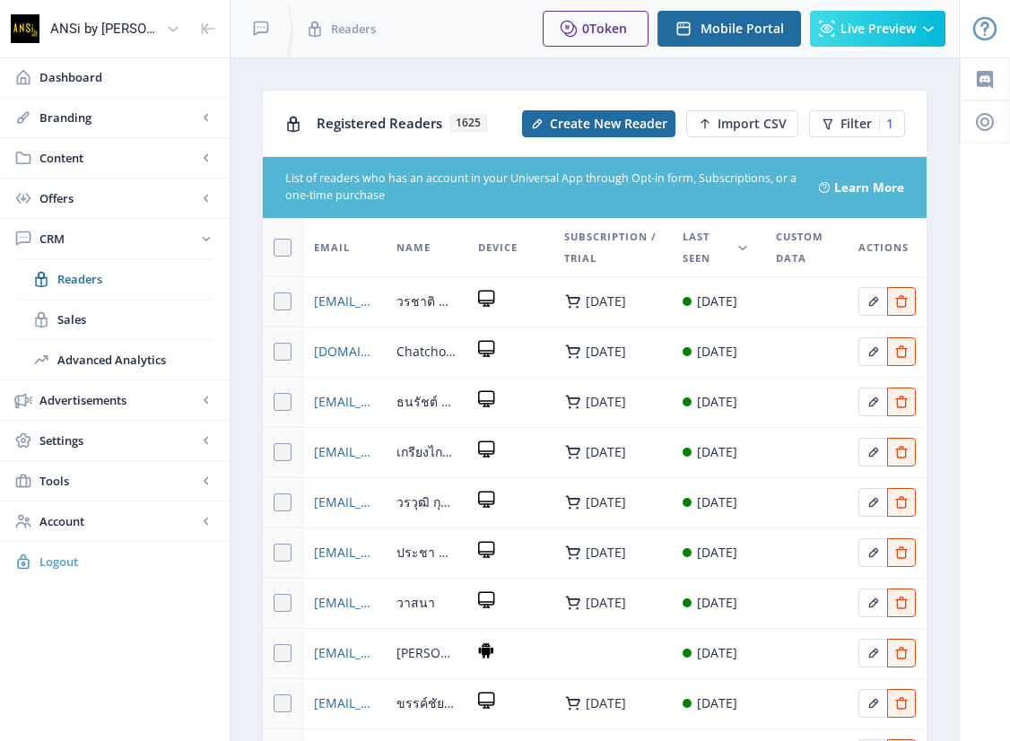
click at [53, 557] on span "Logout" at bounding box center [127, 561] width 176 height 18
